Goal: Task Accomplishment & Management: Use online tool/utility

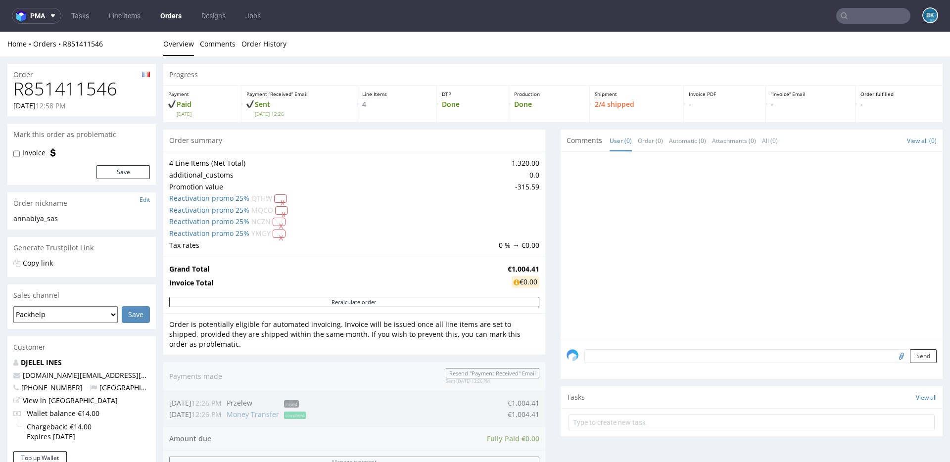
scroll to position [422, 0]
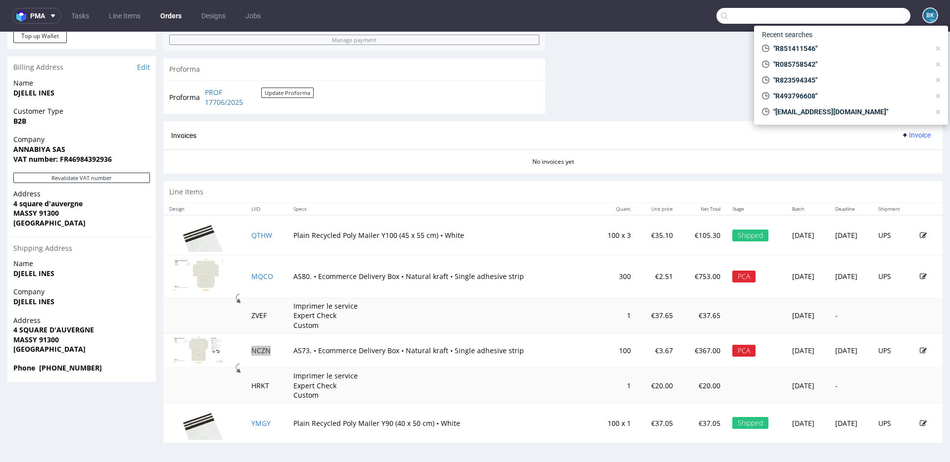
click at [858, 15] on input "text" at bounding box center [813, 16] width 194 height 16
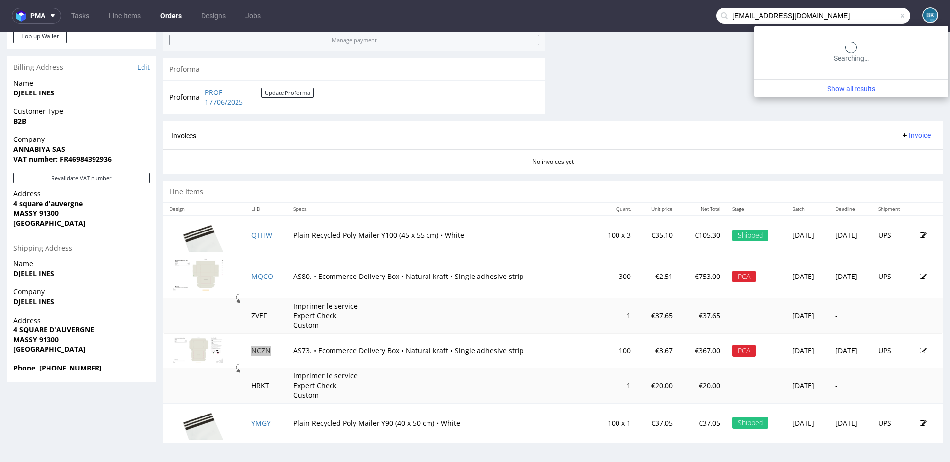
type input "li2_sothys4500_sothys_international_ctr_046304_0001@invitations.mailinblack.com"
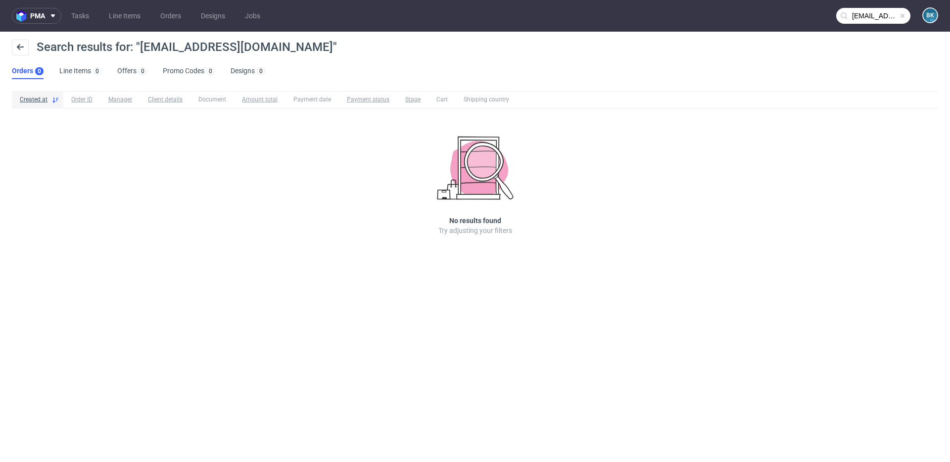
click at [868, 19] on input "li2_sothys4500_sothys_international_ctr_046304_0001@invitations.mailinblack.com" at bounding box center [873, 16] width 74 height 16
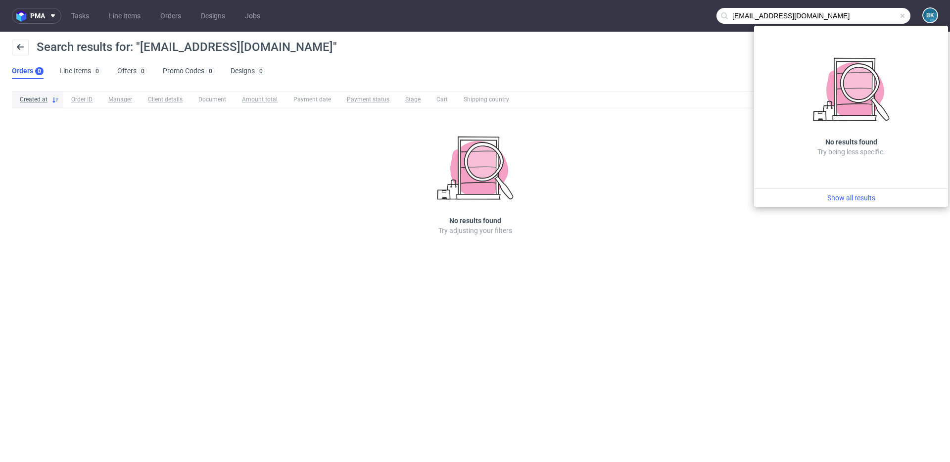
click at [905, 16] on span at bounding box center [903, 16] width 8 height 8
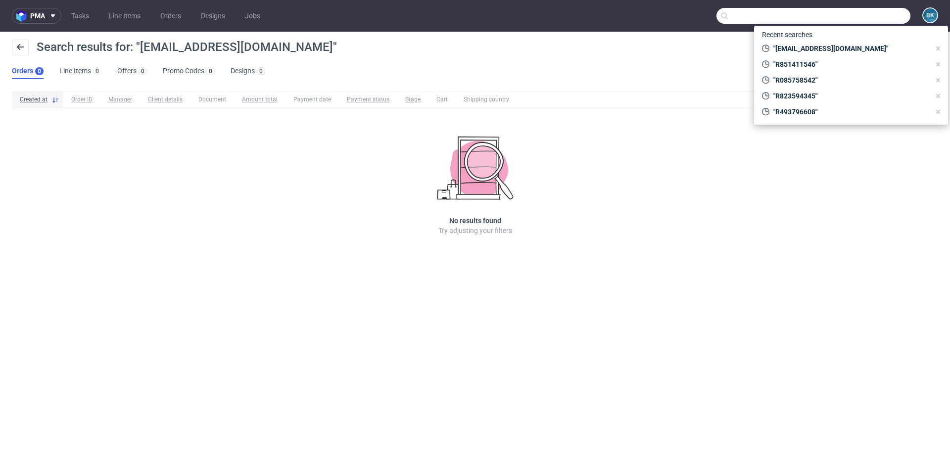
click at [872, 16] on input "text" at bounding box center [813, 16] width 194 height 16
paste input "R422310421"
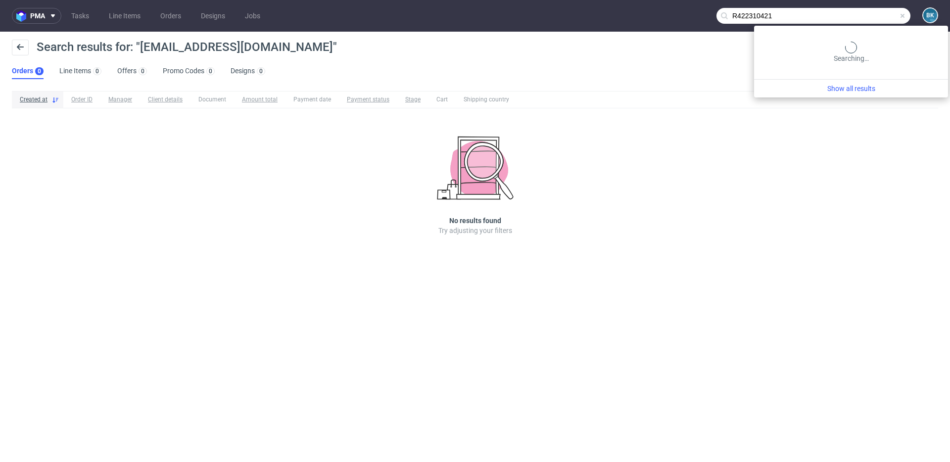
type input "R422310421"
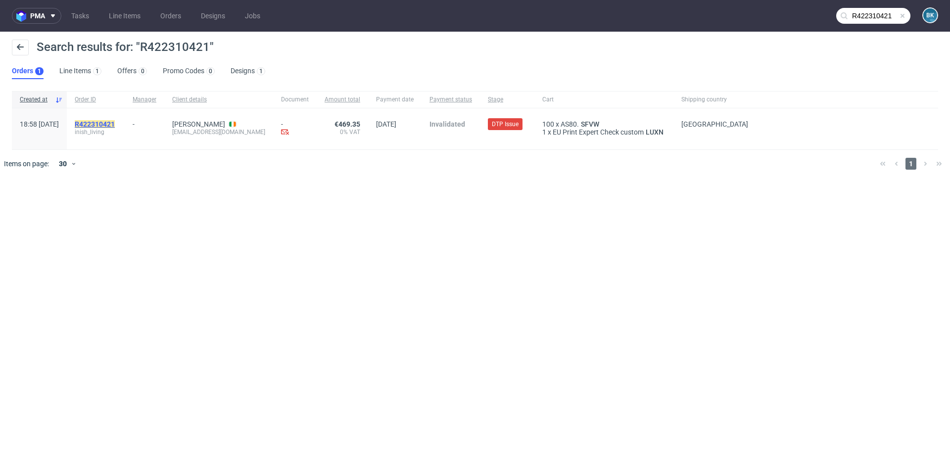
click at [115, 126] on mark "R422310421" at bounding box center [95, 124] width 40 height 8
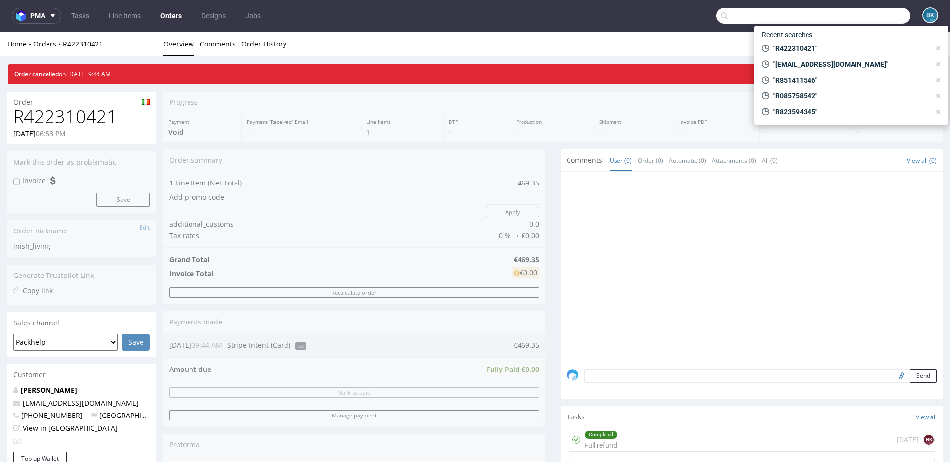
click at [882, 16] on input "text" at bounding box center [813, 16] width 194 height 16
paste input "R693804391"
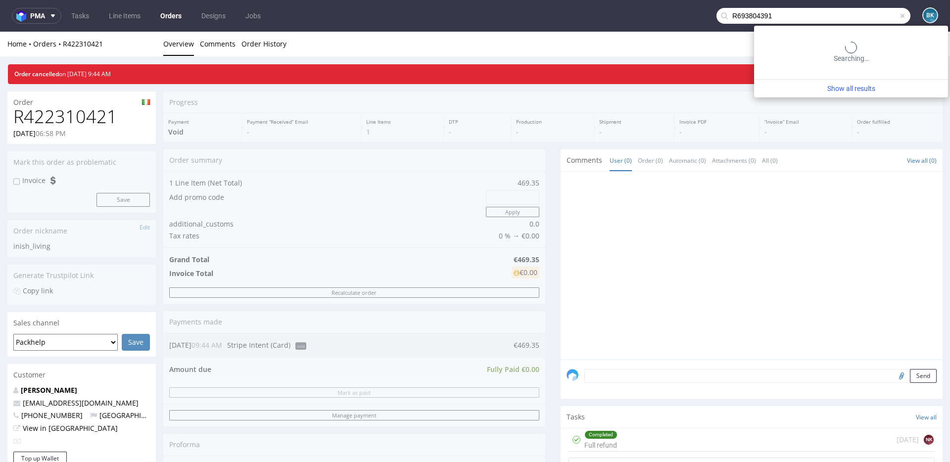
type input "R693804391"
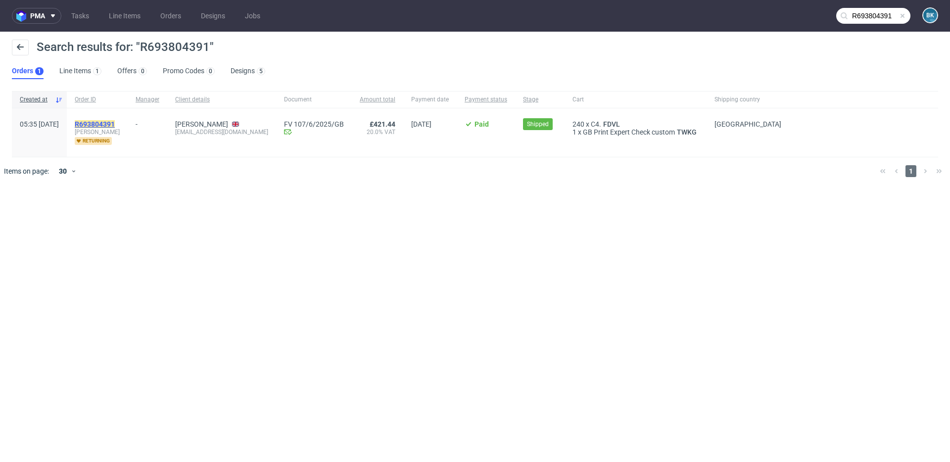
click at [115, 124] on mark "R693804391" at bounding box center [95, 124] width 40 height 8
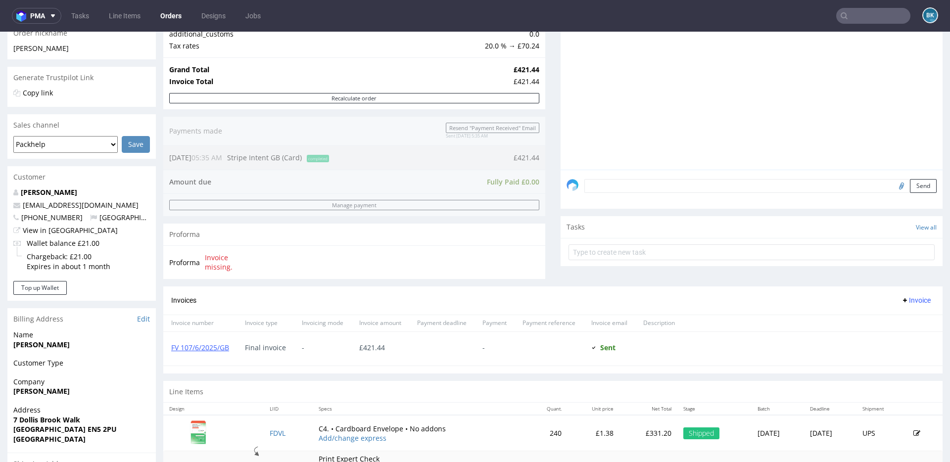
scroll to position [195, 0]
click at [862, 16] on input "text" at bounding box center [873, 16] width 74 height 16
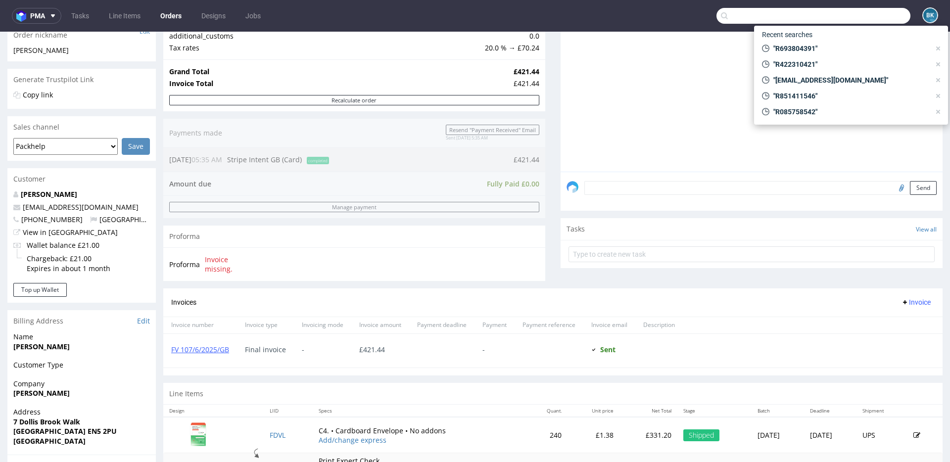
paste input "R093758834"
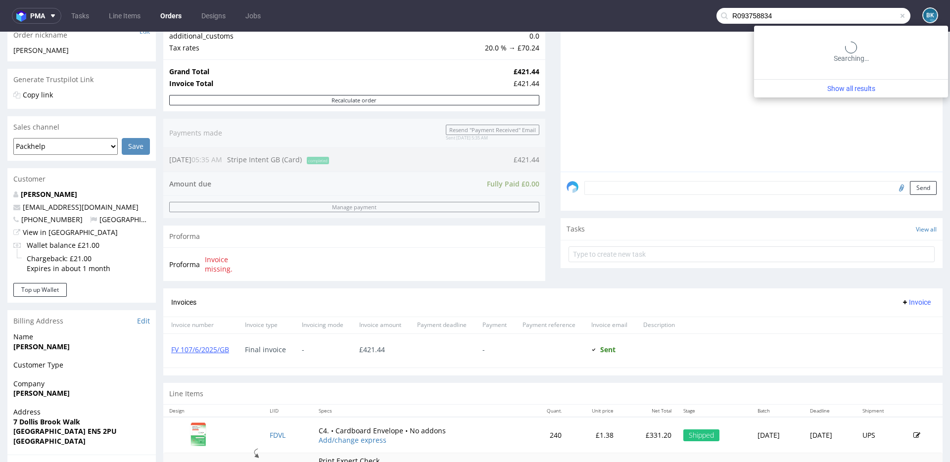
type input "R093758834"
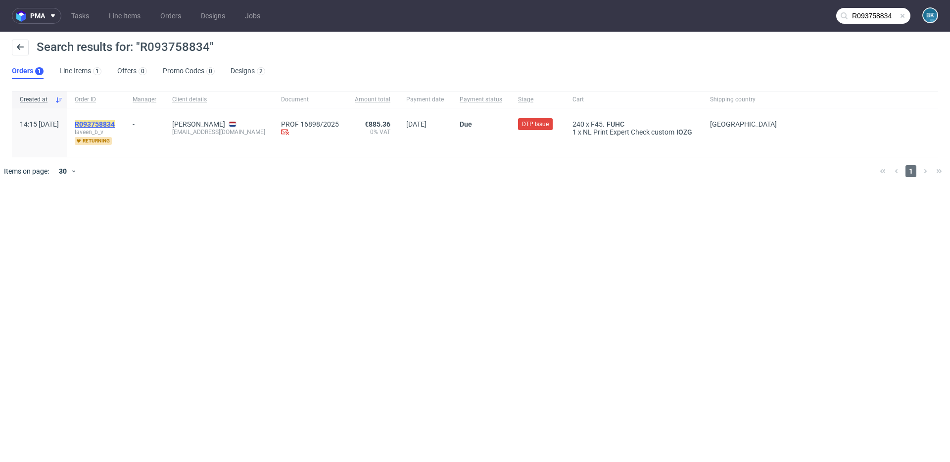
click at [108, 124] on mark "R093758834" at bounding box center [95, 124] width 40 height 8
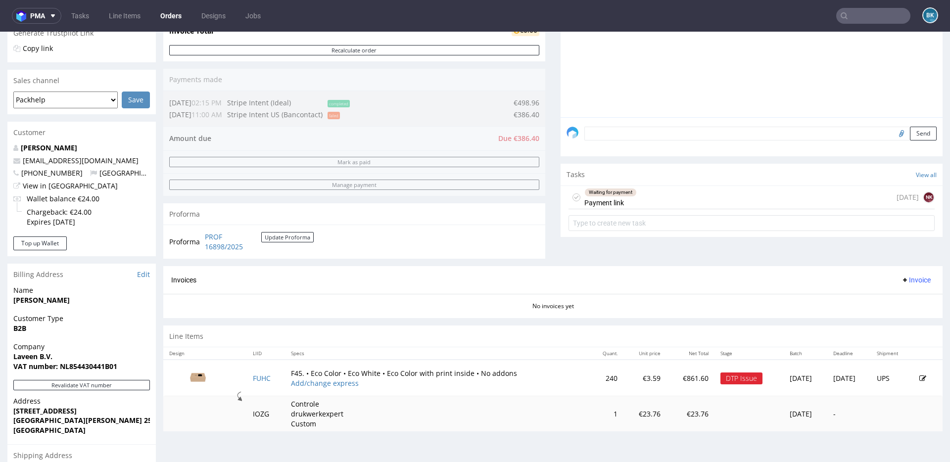
scroll to position [213, 0]
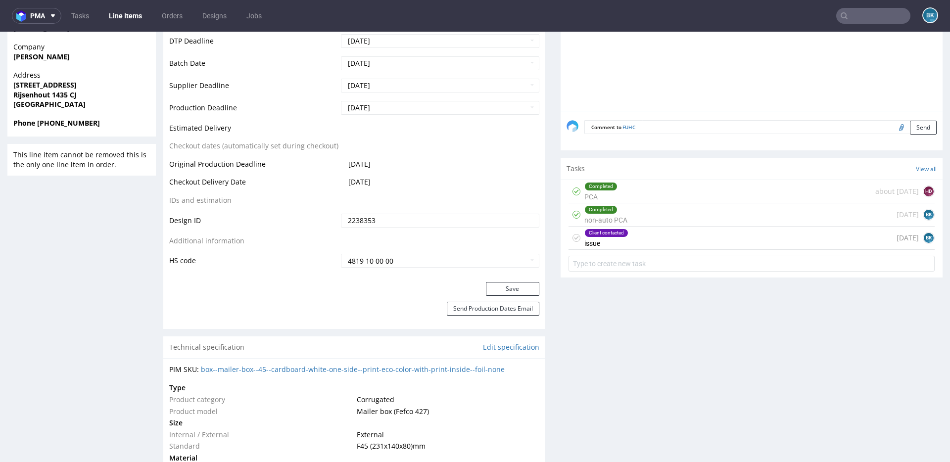
scroll to position [440, 0]
click at [856, 11] on input "text" at bounding box center [873, 16] width 74 height 16
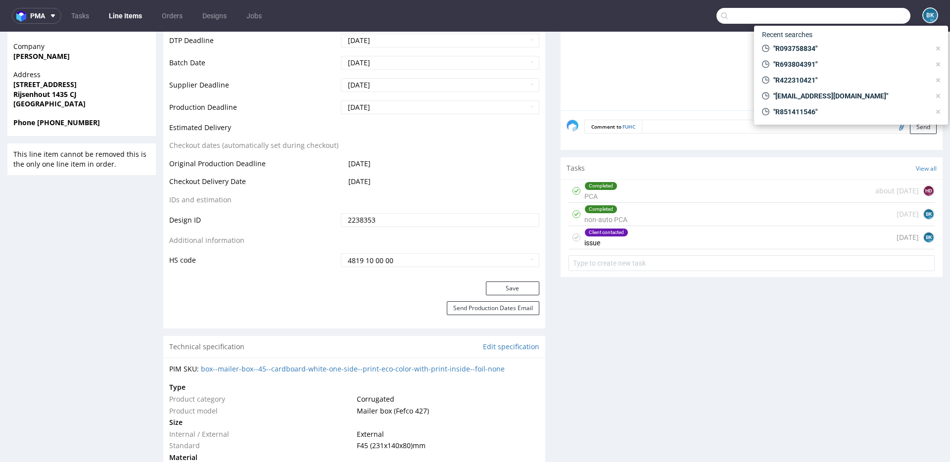
paste input "R843781608"
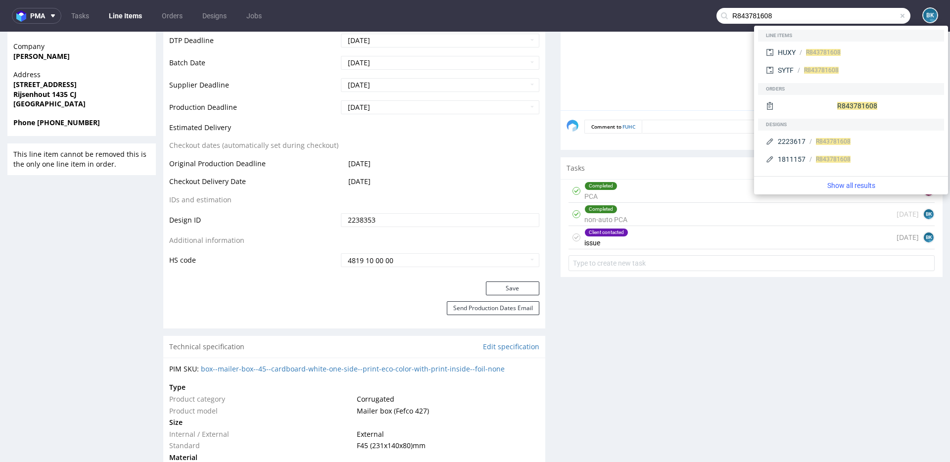
type input "R843781608"
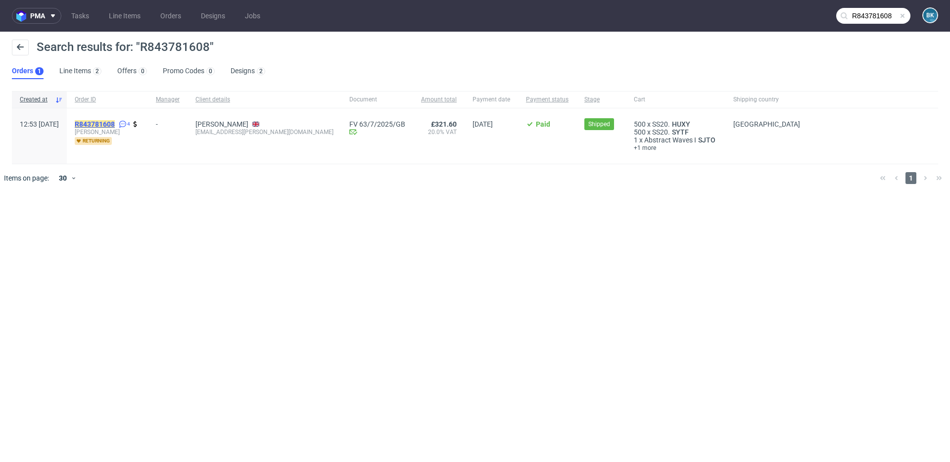
click at [115, 126] on mark "R843781608" at bounding box center [95, 124] width 40 height 8
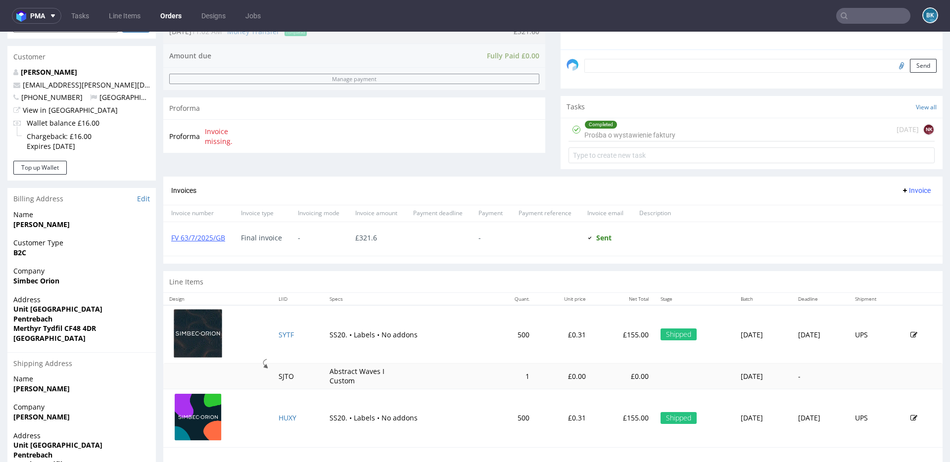
scroll to position [293, 0]
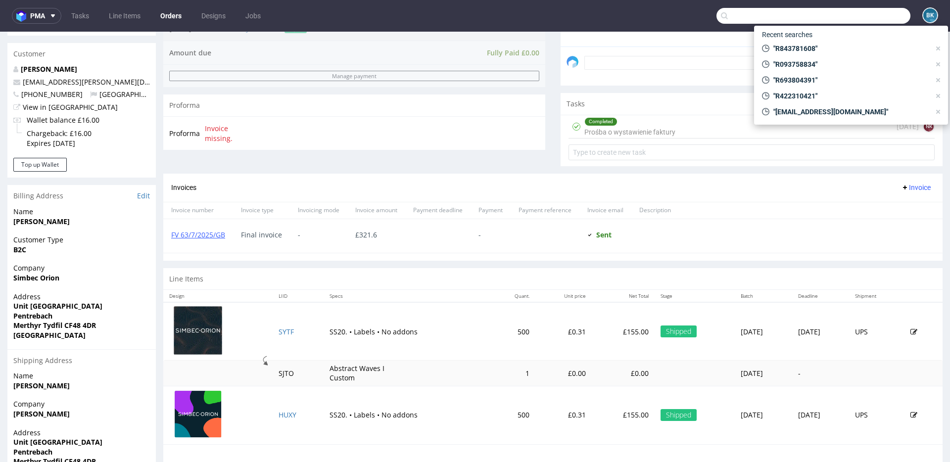
click at [852, 17] on input "text" at bounding box center [813, 16] width 194 height 16
paste input "R887424718"
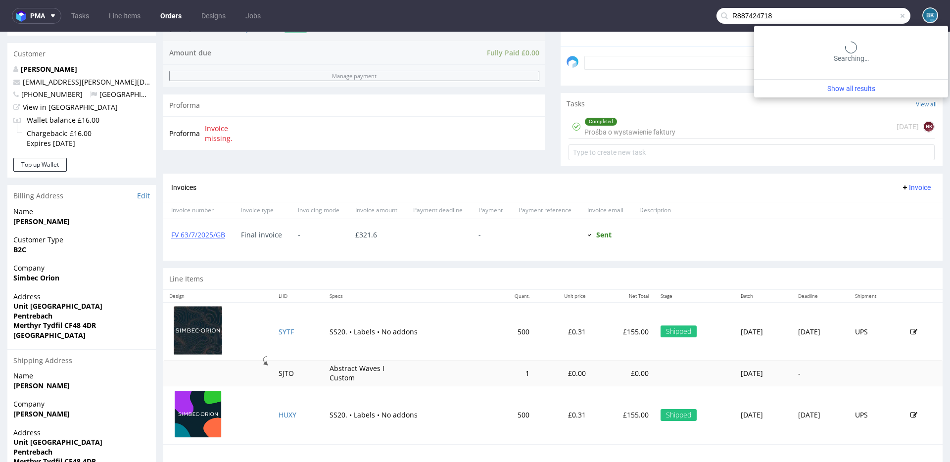
type input "R887424718"
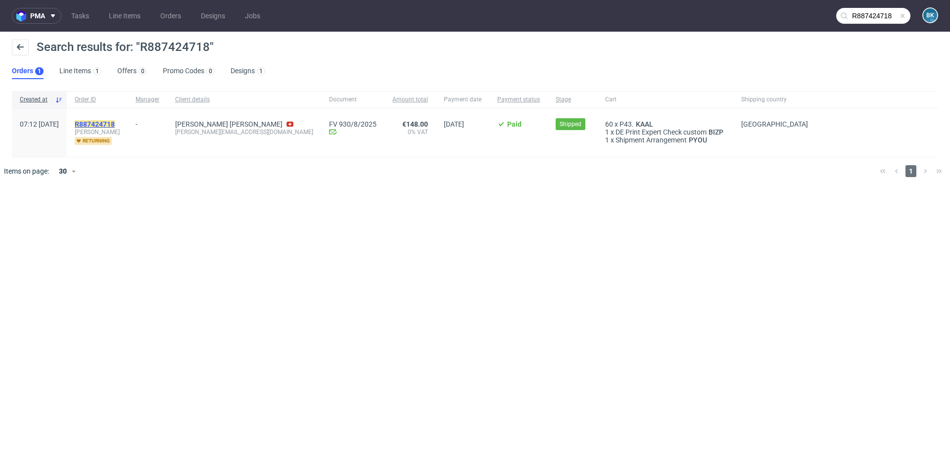
click at [114, 120] on mark "R887424718" at bounding box center [95, 124] width 40 height 8
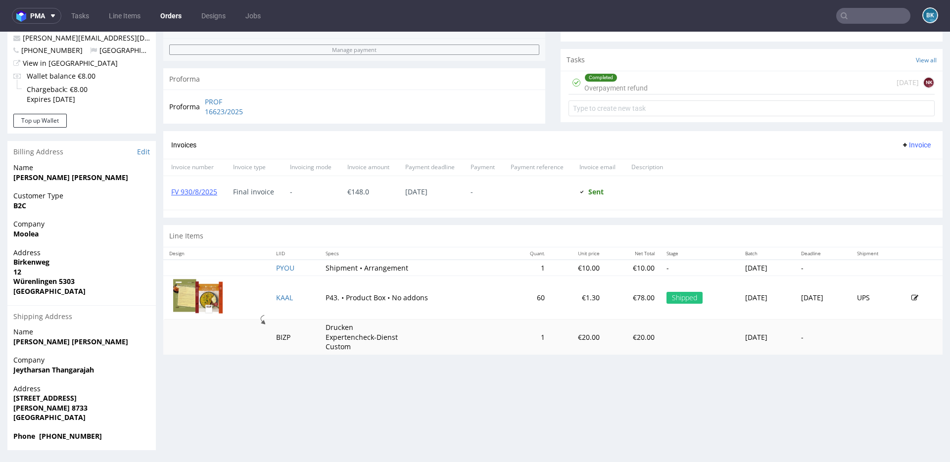
scroll to position [2, 0]
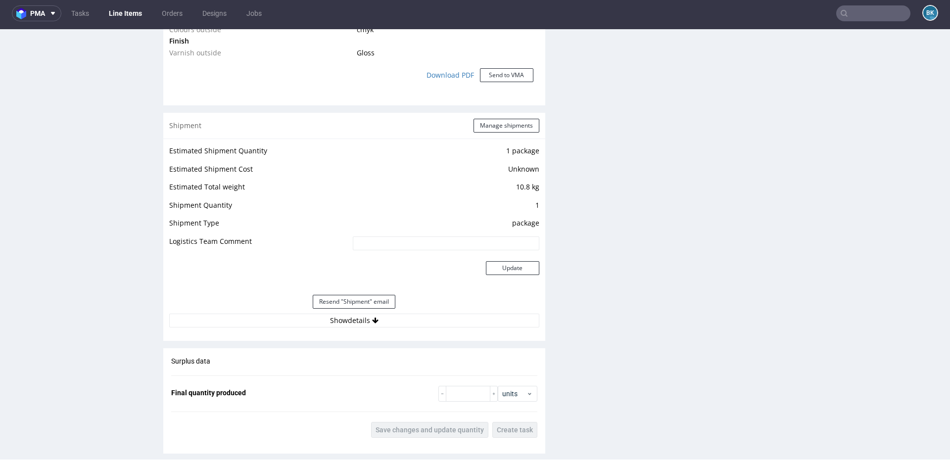
scroll to position [957, 0]
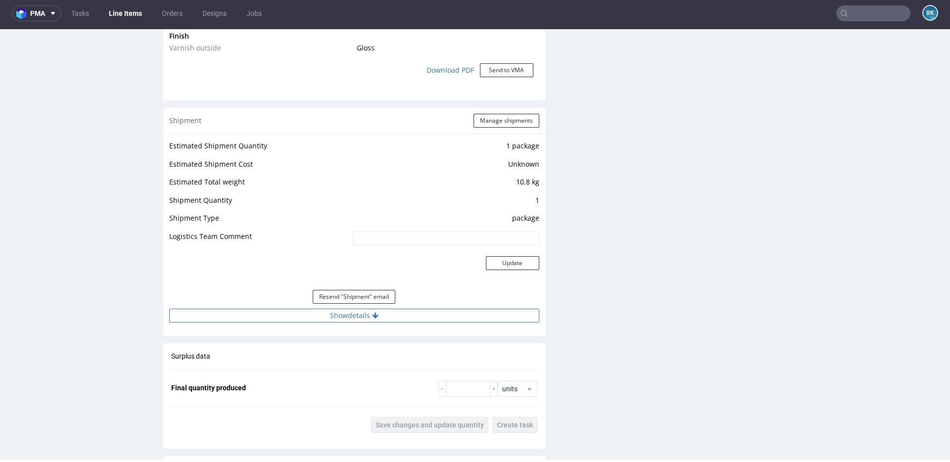
click at [337, 316] on button "Show details" at bounding box center [354, 316] width 370 height 14
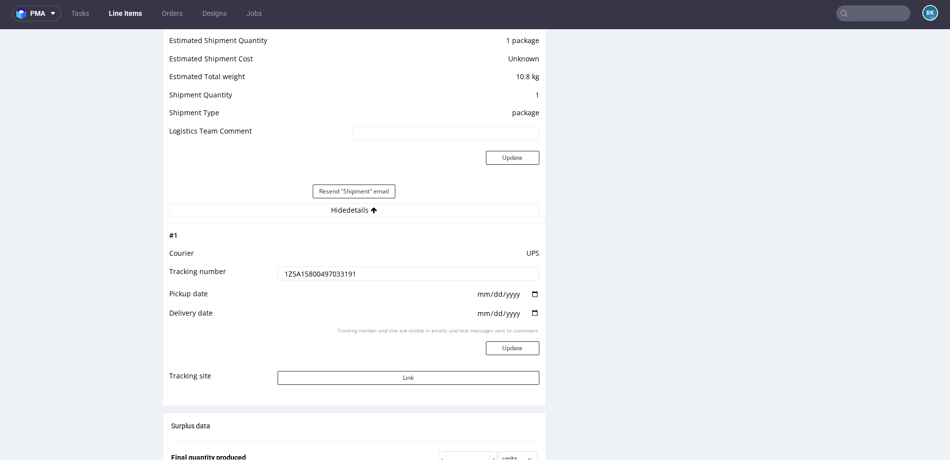
scroll to position [1061, 0]
click at [399, 378] on button "Link" at bounding box center [409, 380] width 262 height 14
click at [860, 13] on input "text" at bounding box center [873, 13] width 74 height 16
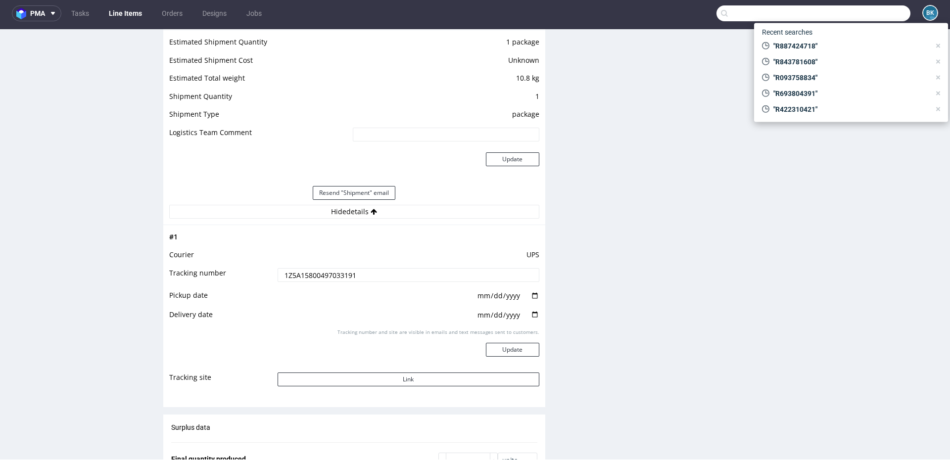
paste input "R476488242"
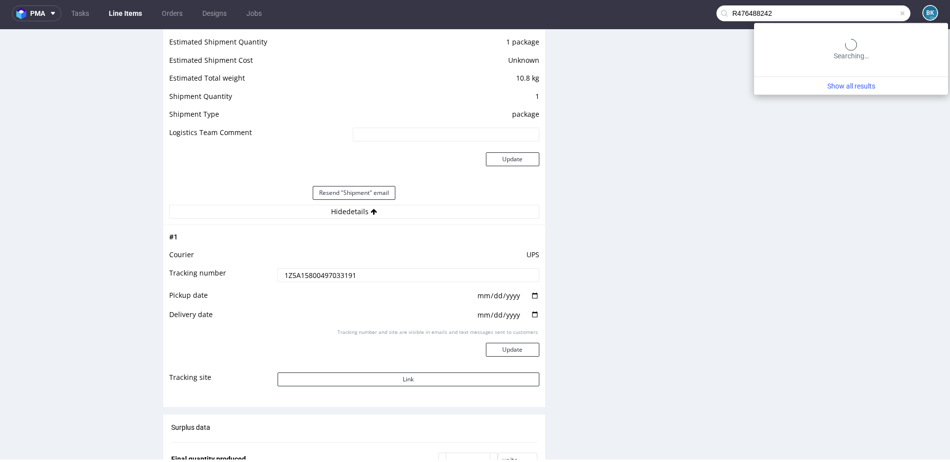
type input "R476488242"
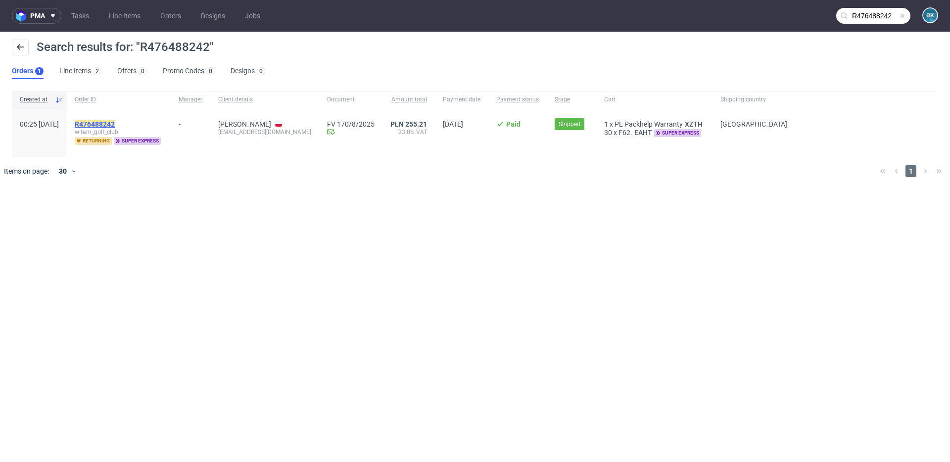
click at [115, 125] on mark "R476488242" at bounding box center [95, 124] width 40 height 8
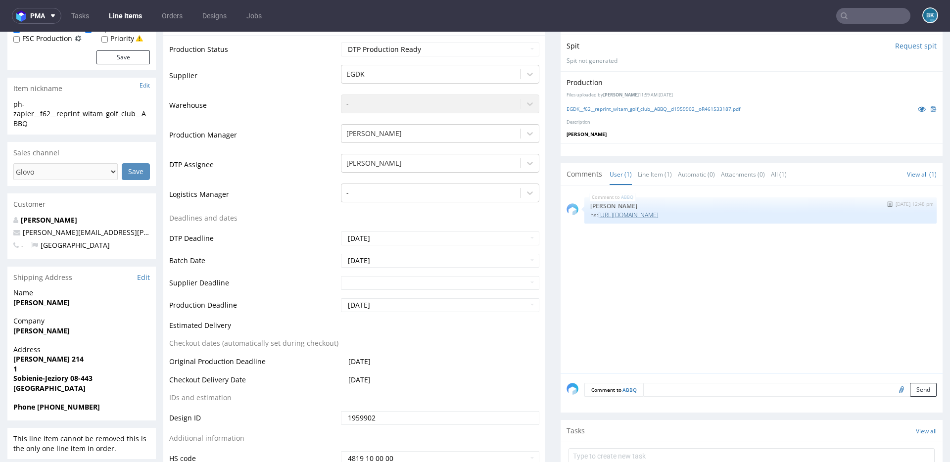
scroll to position [204, 0]
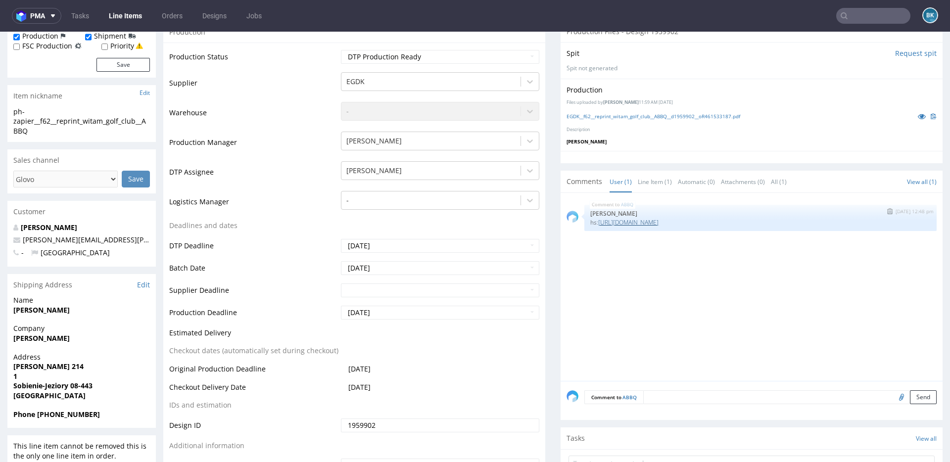
click at [659, 219] on link "https://app-eu1.hubspot.com/contacts/25600958/record/0-5/200311239915/view/1" at bounding box center [628, 222] width 60 height 8
click at [864, 18] on input "text" at bounding box center [873, 16] width 74 height 16
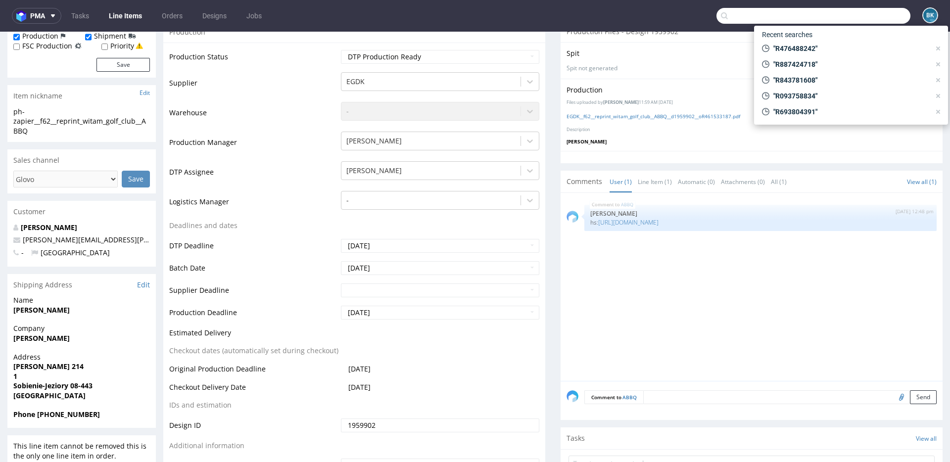
paste input "R560787817"
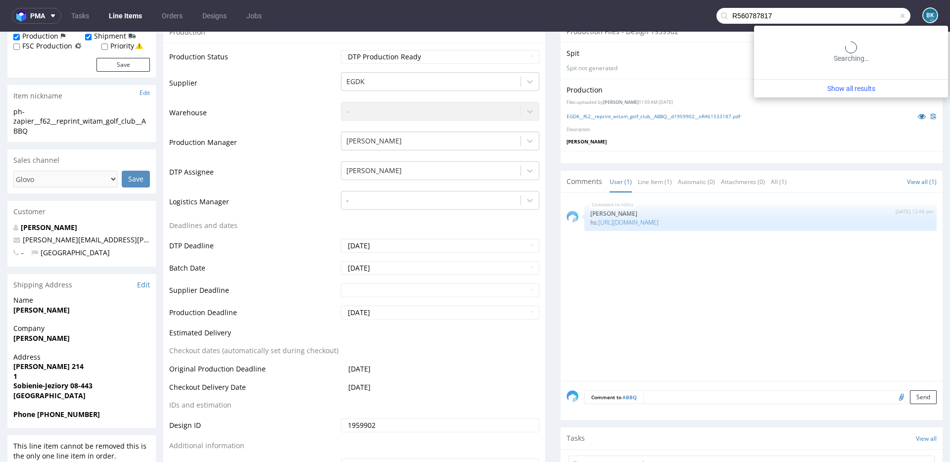
type input "R560787817"
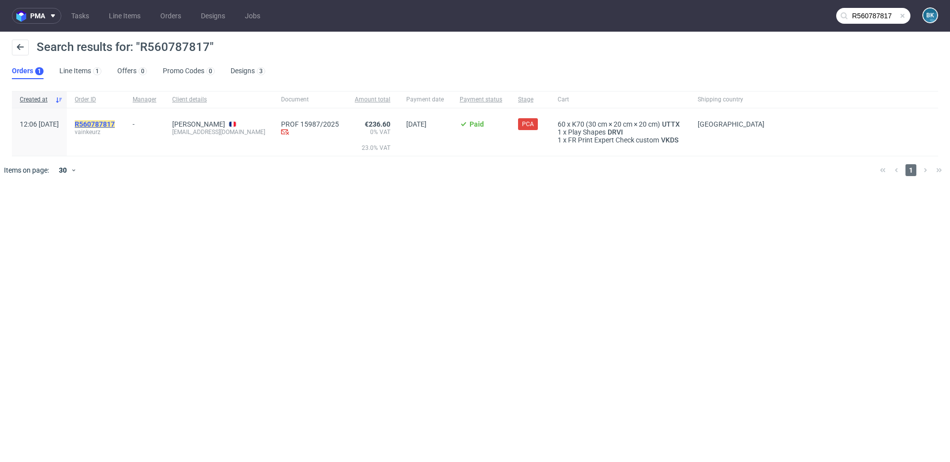
click at [115, 124] on mark "R560787817" at bounding box center [95, 124] width 40 height 8
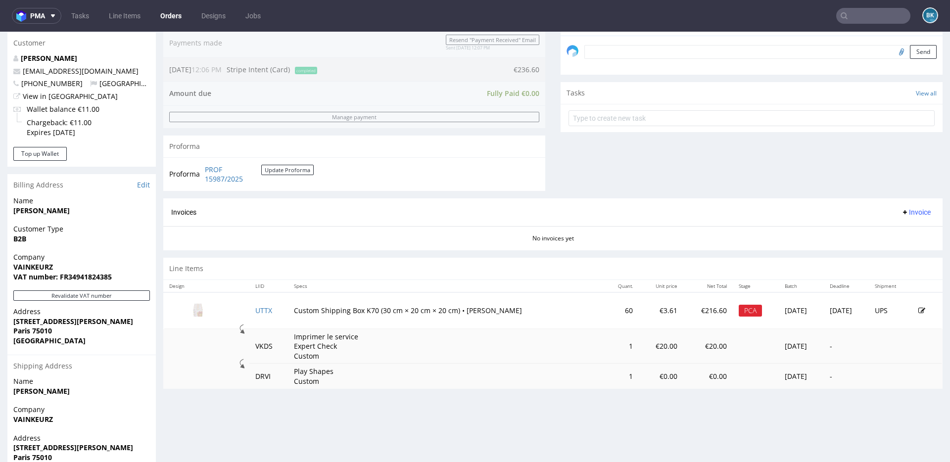
scroll to position [319, 0]
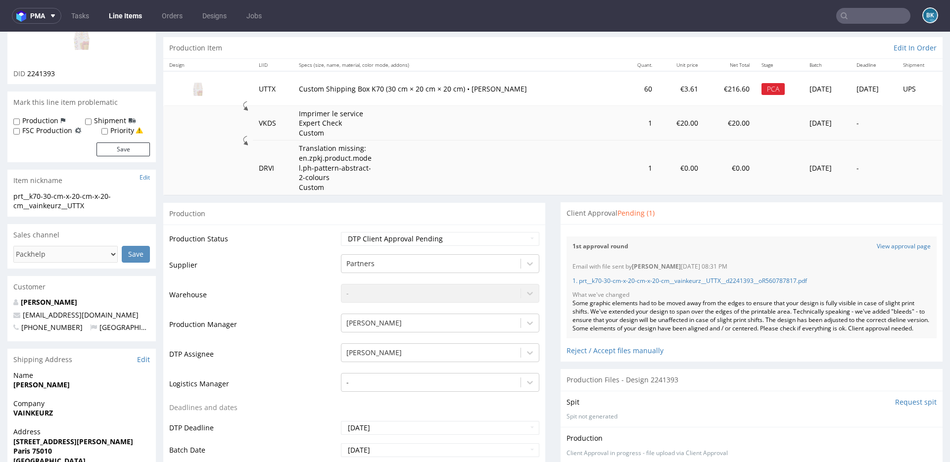
scroll to position [87, 0]
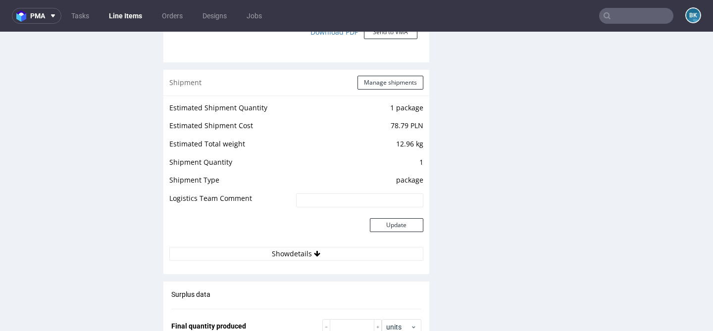
scroll to position [1405, 0]
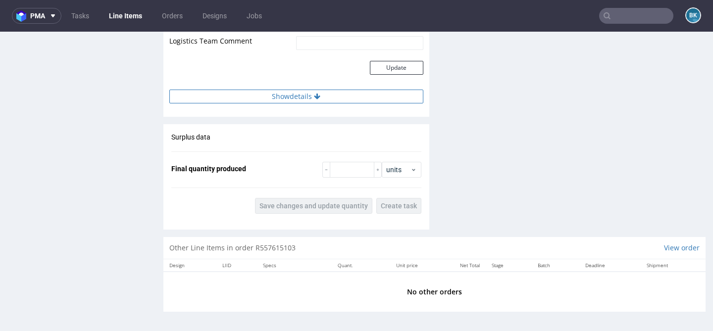
click at [299, 101] on button "Show details" at bounding box center [296, 97] width 254 height 14
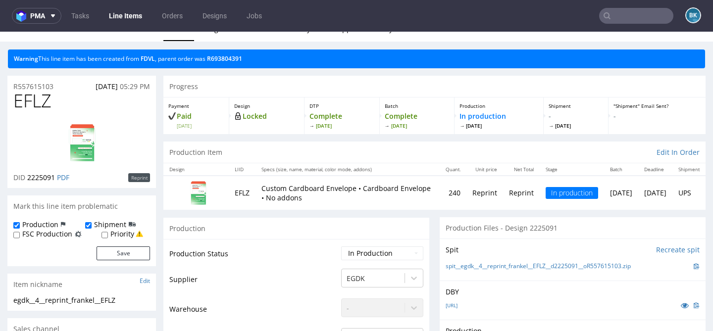
scroll to position [0, 0]
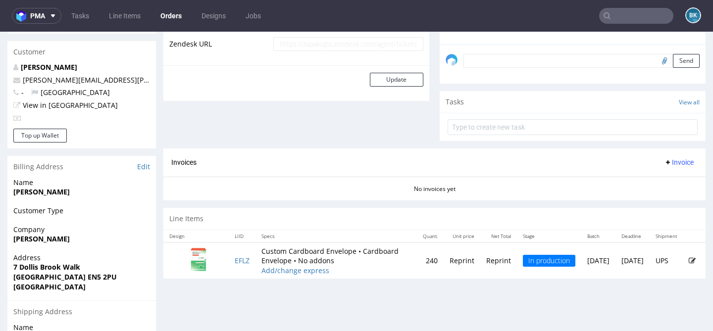
scroll to position [321, 0]
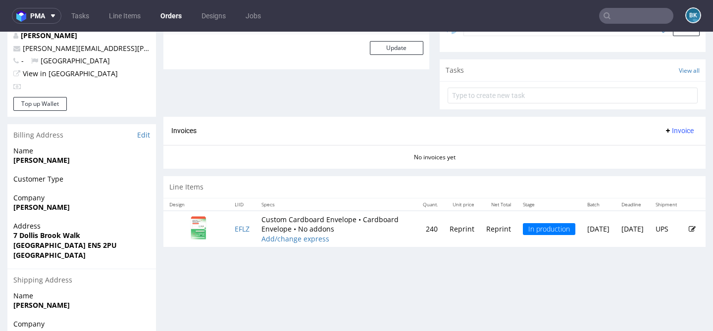
scroll to position [390, 0]
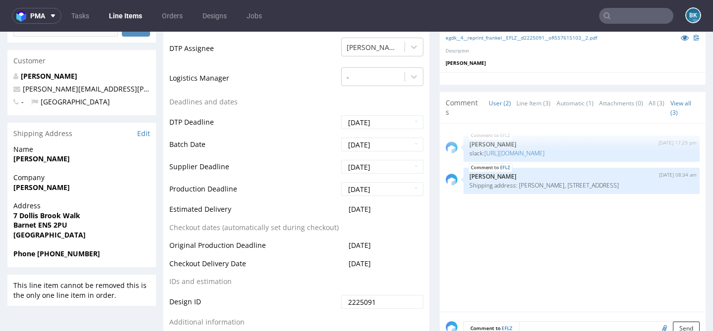
scroll to position [338, 0]
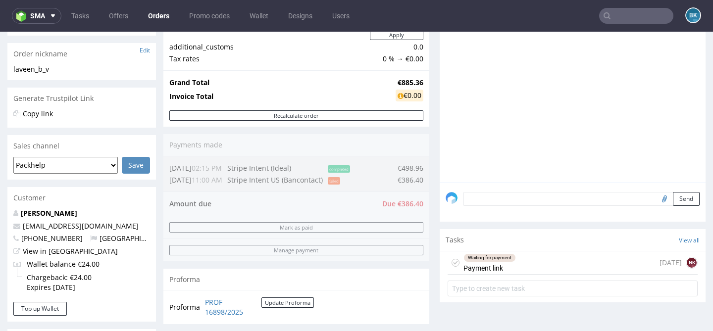
scroll to position [485, 0]
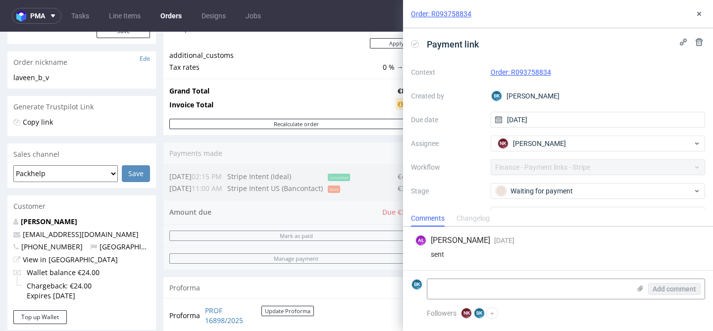
scroll to position [140, 0]
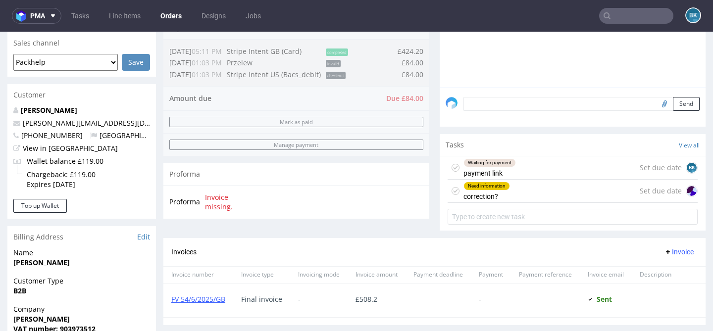
scroll to position [250, 0]
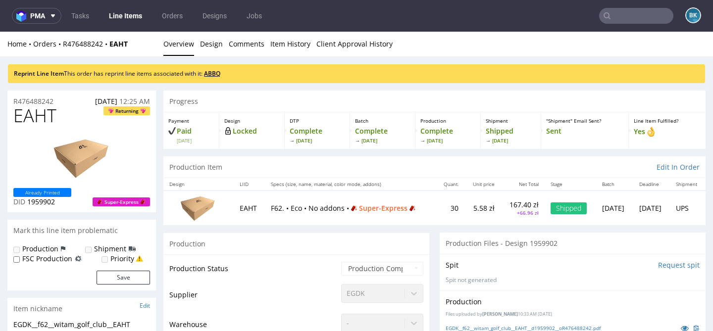
click at [218, 72] on link "ABBQ" at bounding box center [212, 73] width 16 height 8
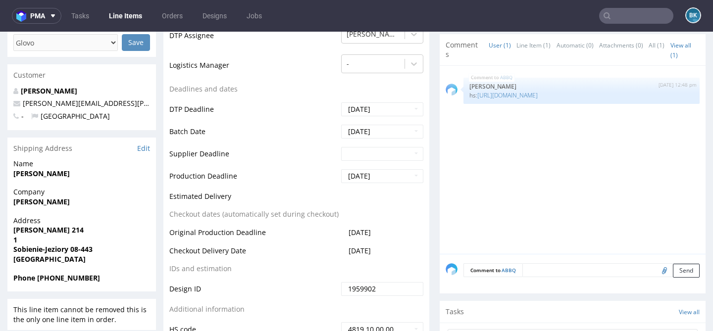
scroll to position [339, 0]
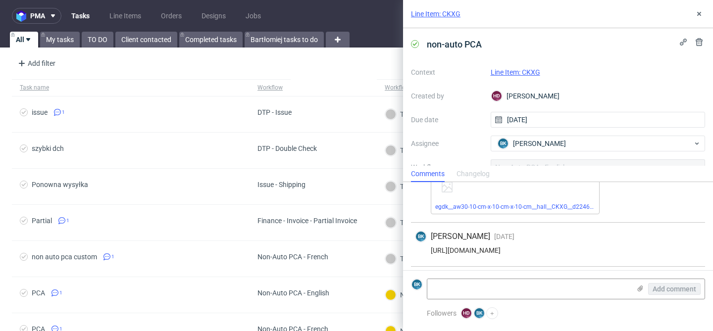
scroll to position [40, 0]
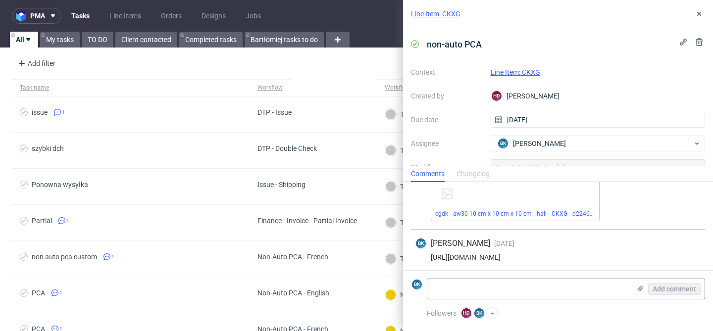
click at [565, 256] on div "https://app-eu1.hubspot.com/contacts/25600958/record/0-5/210143049970/" at bounding box center [558, 257] width 286 height 8
copy div "https://app-eu1.hubspot.com/contacts/25600958/record/0-5/210143049970/"
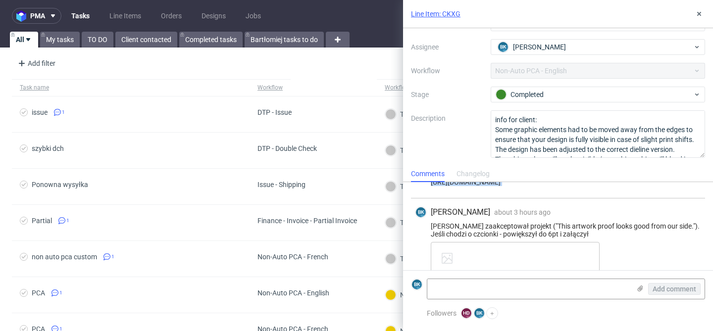
scroll to position [78, 0]
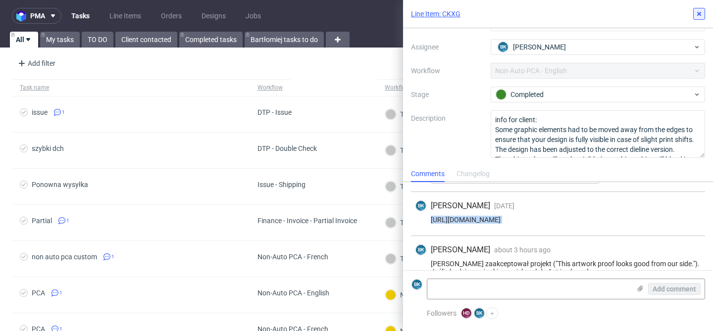
click at [699, 11] on icon at bounding box center [699, 14] width 8 height 8
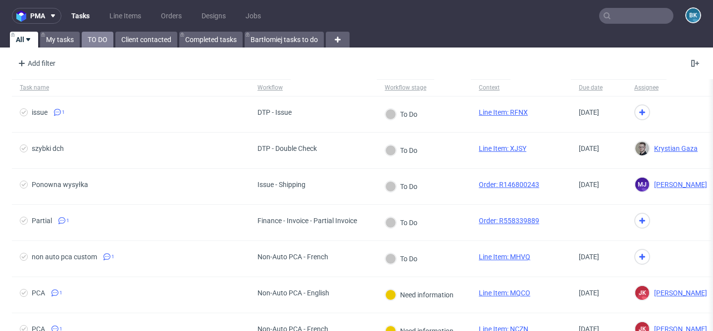
click at [96, 35] on link "TO DO" at bounding box center [98, 40] width 32 height 16
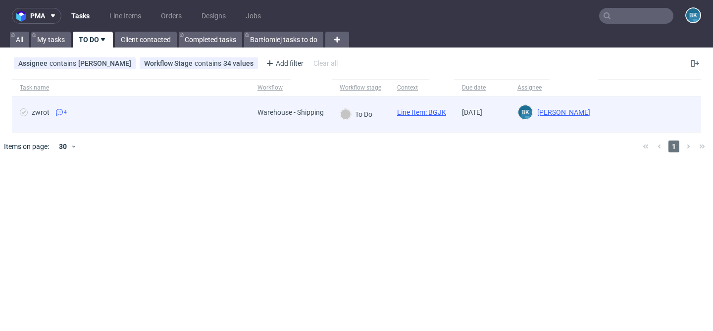
click at [200, 114] on span "zwrot 4" at bounding box center [131, 114] width 222 height 12
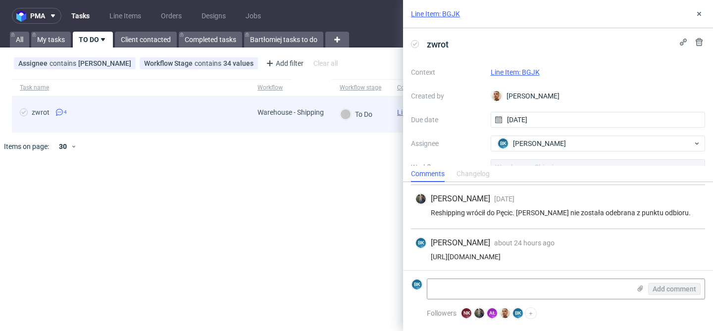
scroll to position [87, 0]
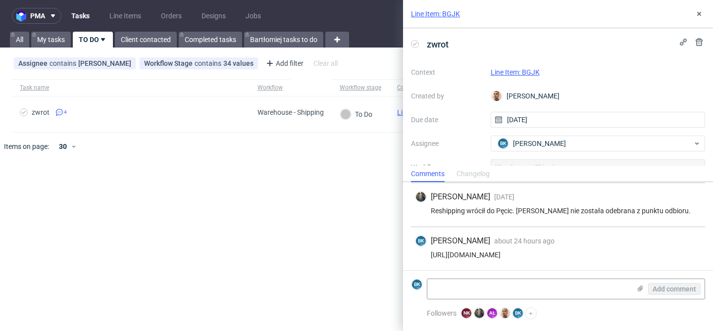
click at [539, 257] on div "https://app-eu1.hubspot.com/contacts/25600958/record/0-5/211667879148/" at bounding box center [558, 255] width 286 height 8
copy div "https://app-eu1.hubspot.com/contacts/25600958/record/0-5/211667879148/"
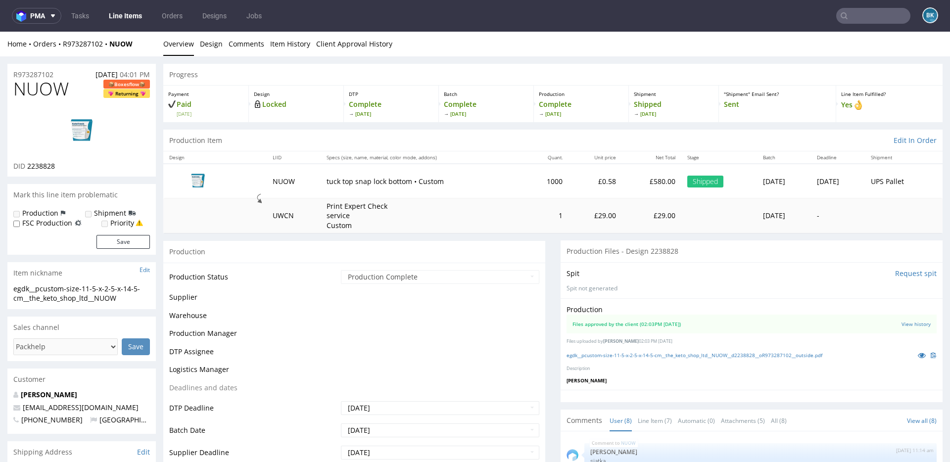
scroll to position [158, 0]
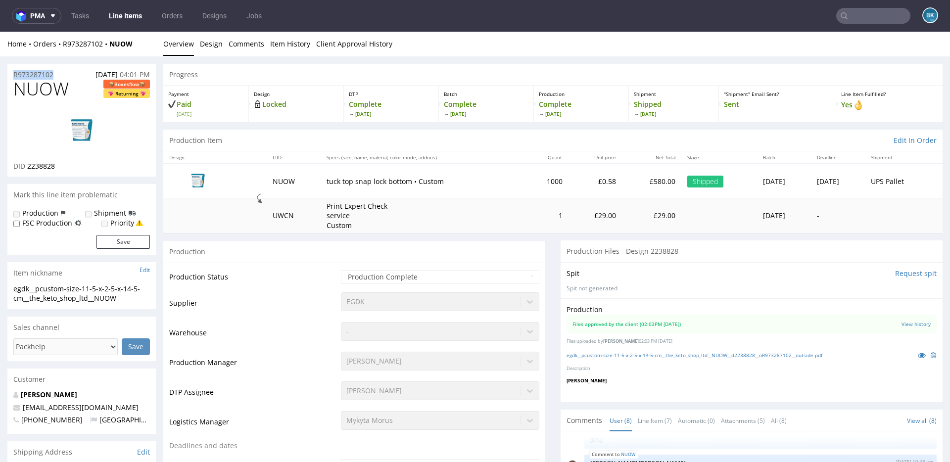
drag, startPoint x: 59, startPoint y: 75, endPoint x: 6, endPoint y: 76, distance: 52.9
copy p "R973287102"
